Goal: Information Seeking & Learning: Learn about a topic

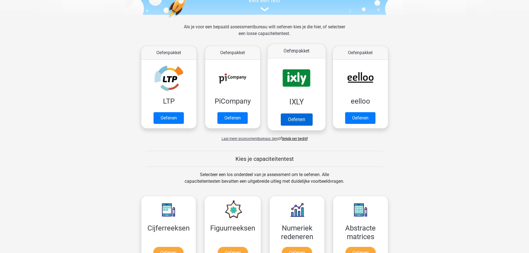
scroll to position [139, 0]
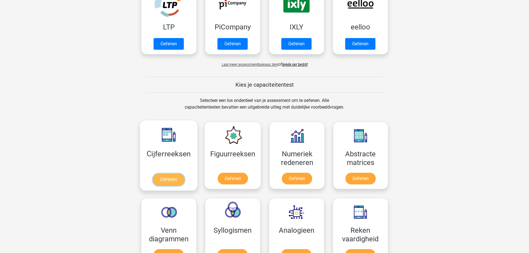
click at [167, 180] on link "Oefenen" at bounding box center [169, 180] width 32 height 12
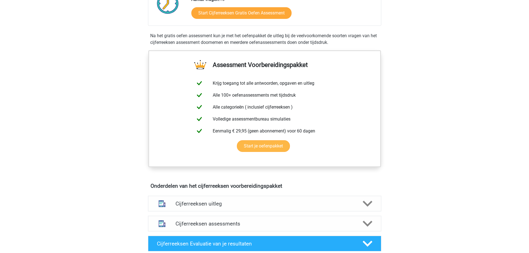
scroll to position [56, 0]
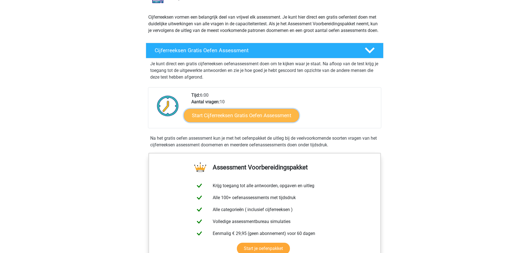
click at [273, 119] on link "Start Cijferreeksen Gratis Oefen Assessment" at bounding box center [241, 115] width 115 height 13
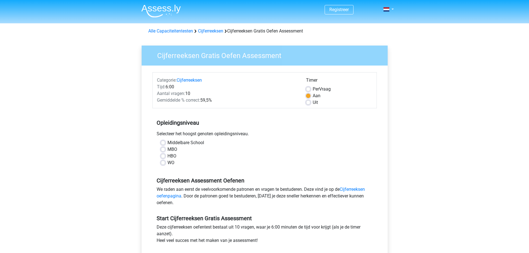
click at [170, 162] on label "WO" at bounding box center [171, 162] width 7 height 7
click at [165, 162] on input "WO" at bounding box center [163, 162] width 4 height 6
radio input "true"
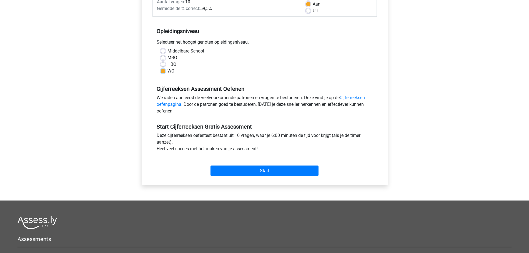
scroll to position [111, 0]
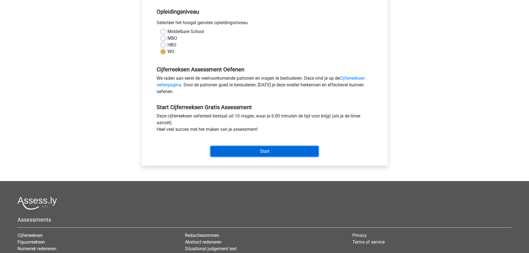
click at [284, 153] on input "Start" at bounding box center [265, 151] width 108 height 11
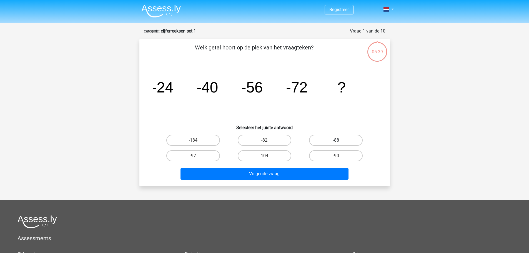
click at [321, 139] on label "-88" at bounding box center [336, 140] width 54 height 11
click at [336, 140] on input "-88" at bounding box center [338, 142] width 4 height 4
radio input "true"
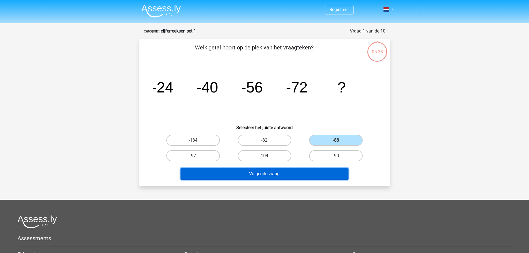
click at [262, 172] on button "Volgende vraag" at bounding box center [265, 174] width 168 height 12
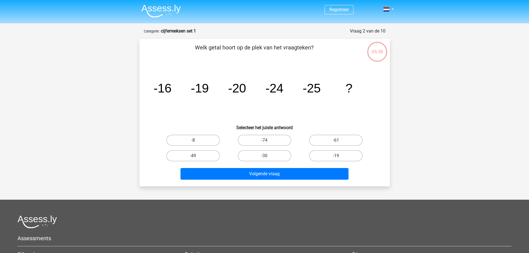
scroll to position [28, 0]
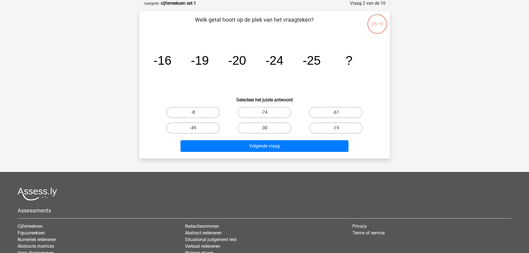
click at [269, 125] on label "-30" at bounding box center [265, 128] width 54 height 11
click at [268, 128] on input "-30" at bounding box center [266, 130] width 4 height 4
radio input "true"
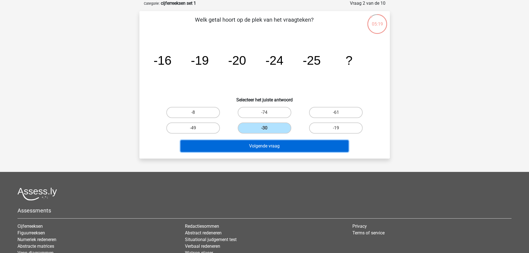
click at [284, 146] on button "Volgende vraag" at bounding box center [265, 146] width 168 height 12
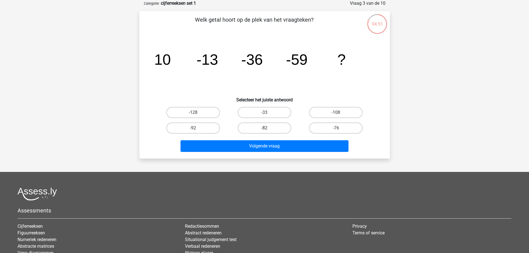
click at [259, 123] on label "-82" at bounding box center [265, 128] width 54 height 11
click at [264, 128] on input "-82" at bounding box center [266, 130] width 4 height 4
radio input "true"
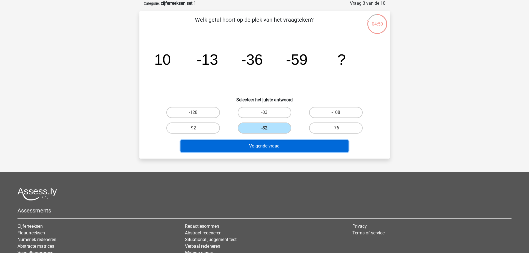
click at [287, 143] on button "Volgende vraag" at bounding box center [265, 146] width 168 height 12
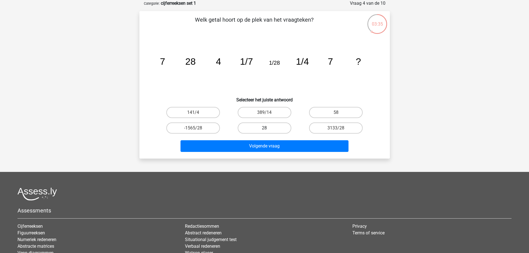
click at [272, 130] on label "28" at bounding box center [265, 128] width 54 height 11
click at [268, 130] on input "28" at bounding box center [266, 130] width 4 height 4
radio input "true"
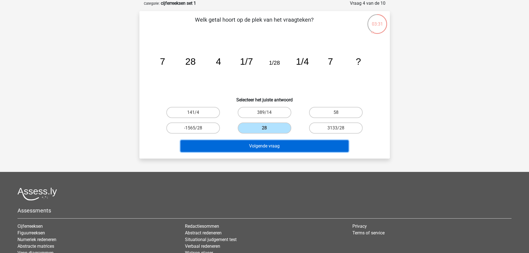
click at [290, 146] on button "Volgende vraag" at bounding box center [265, 146] width 168 height 12
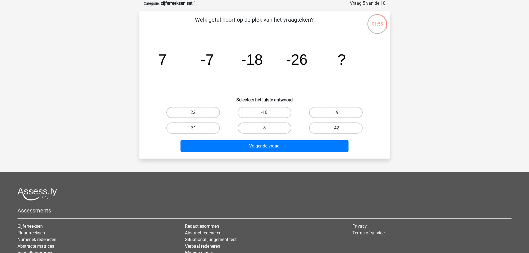
click at [341, 130] on label "-42" at bounding box center [336, 128] width 54 height 11
click at [340, 130] on input "-42" at bounding box center [338, 130] width 4 height 4
radio input "true"
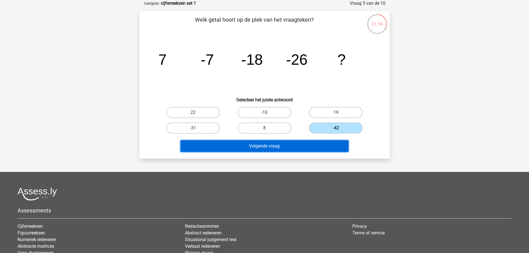
click at [320, 144] on button "Volgende vraag" at bounding box center [265, 146] width 168 height 12
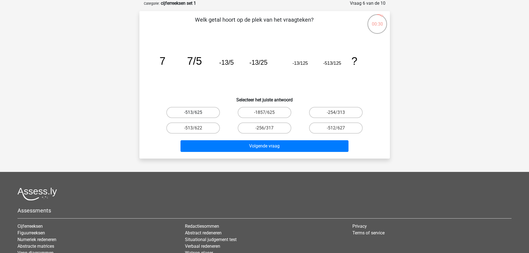
click at [203, 113] on label "-513/625" at bounding box center [193, 112] width 54 height 11
click at [197, 113] on input "-513/625" at bounding box center [195, 115] width 4 height 4
radio input "true"
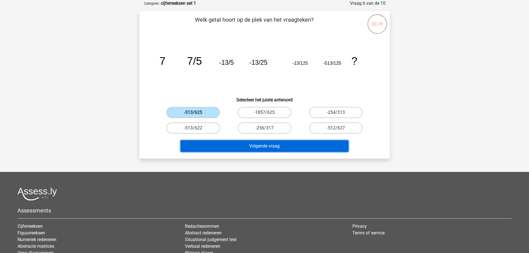
click at [293, 149] on button "Volgende vraag" at bounding box center [265, 146] width 168 height 12
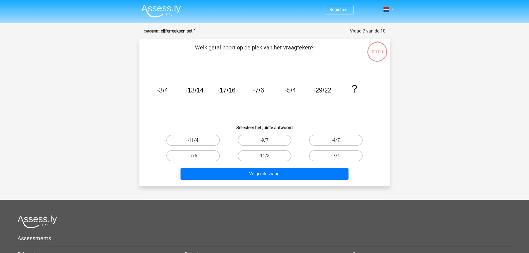
scroll to position [28, 0]
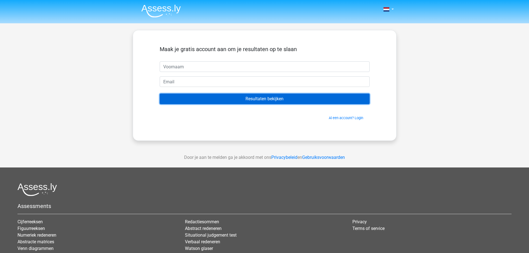
click at [278, 99] on input "Resultaten bekijken" at bounding box center [265, 99] width 210 height 11
